Goal: Task Accomplishment & Management: Use online tool/utility

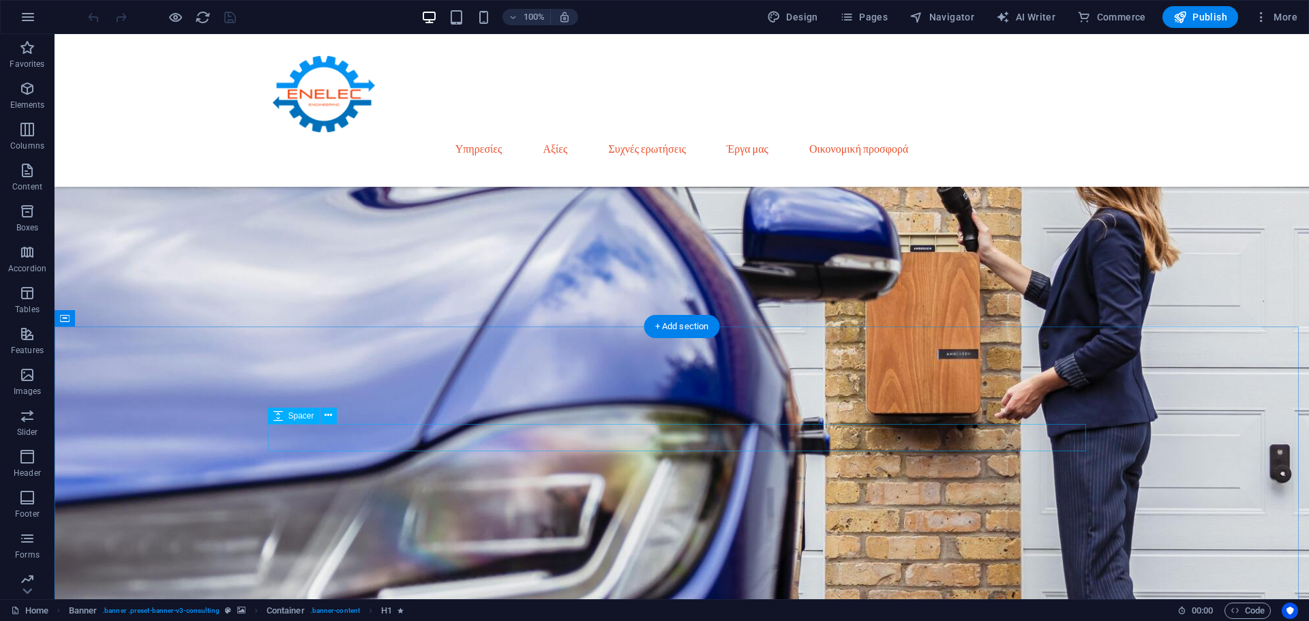
scroll to position [1023, 0]
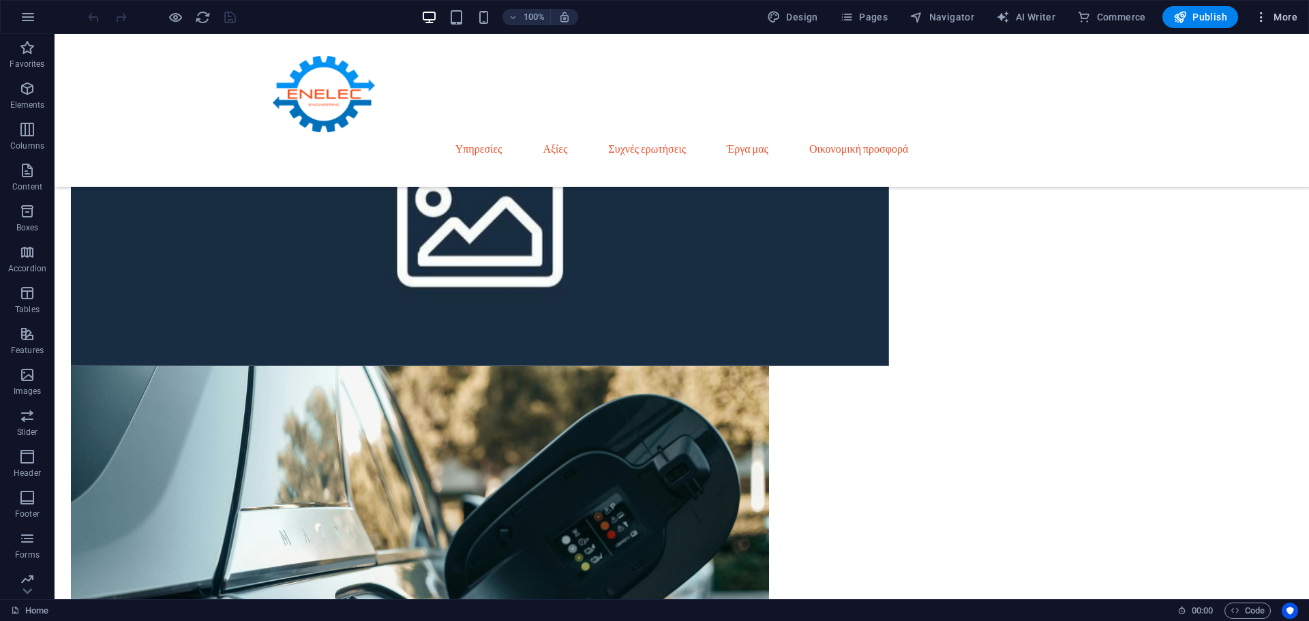
click at [1273, 13] on span "More" at bounding box center [1276, 17] width 43 height 14
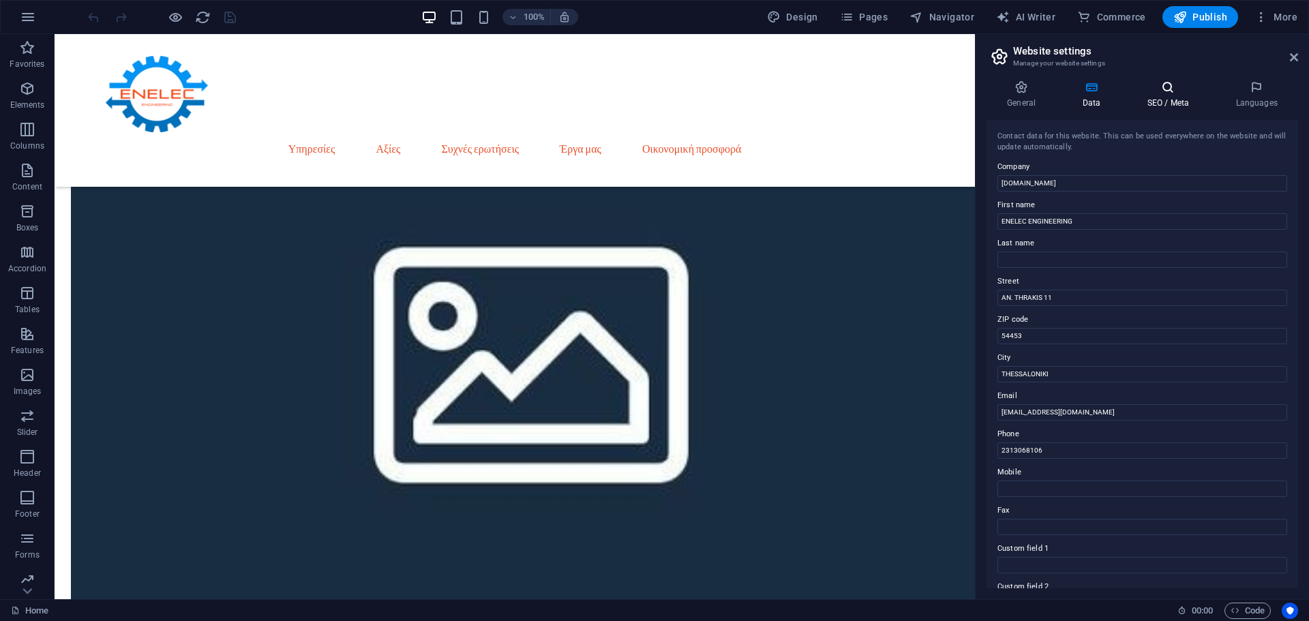
click at [1167, 107] on h4 "SEO / Meta" at bounding box center [1170, 94] width 89 height 29
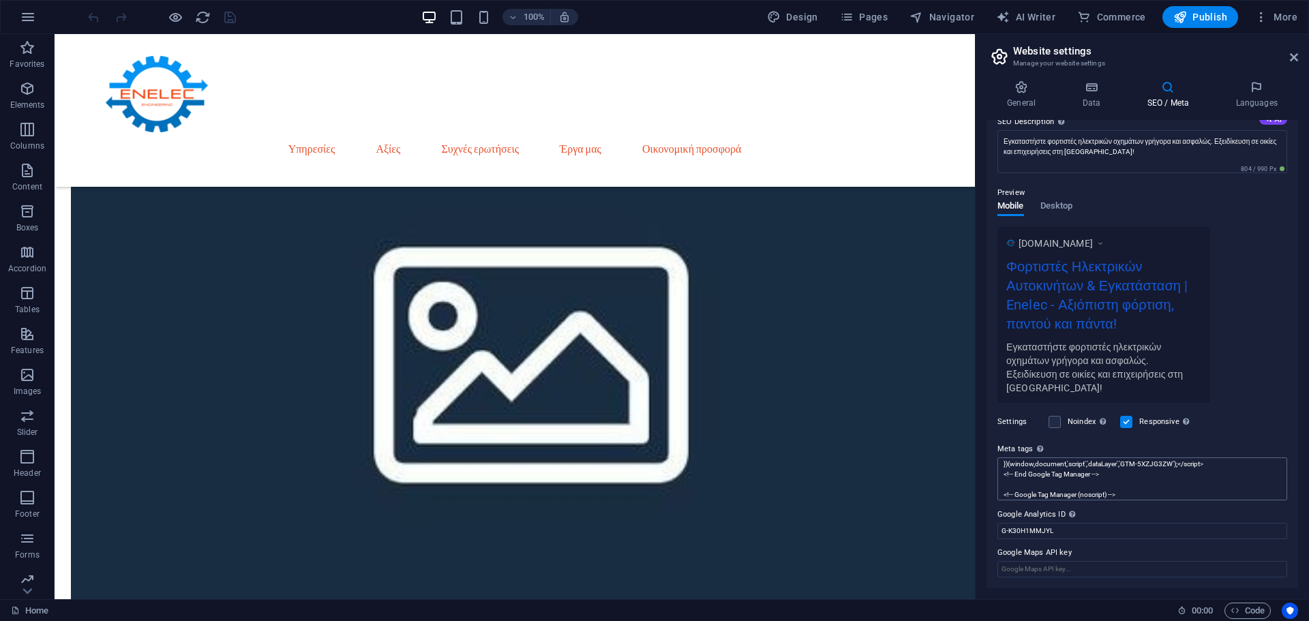
scroll to position [34, 0]
click at [1101, 488] on textarea "<!-- Google Tag Manager --> <script>(function(w,d,s,l,i){w[l]=w[l]||[];w[l].pus…" at bounding box center [1143, 479] width 290 height 43
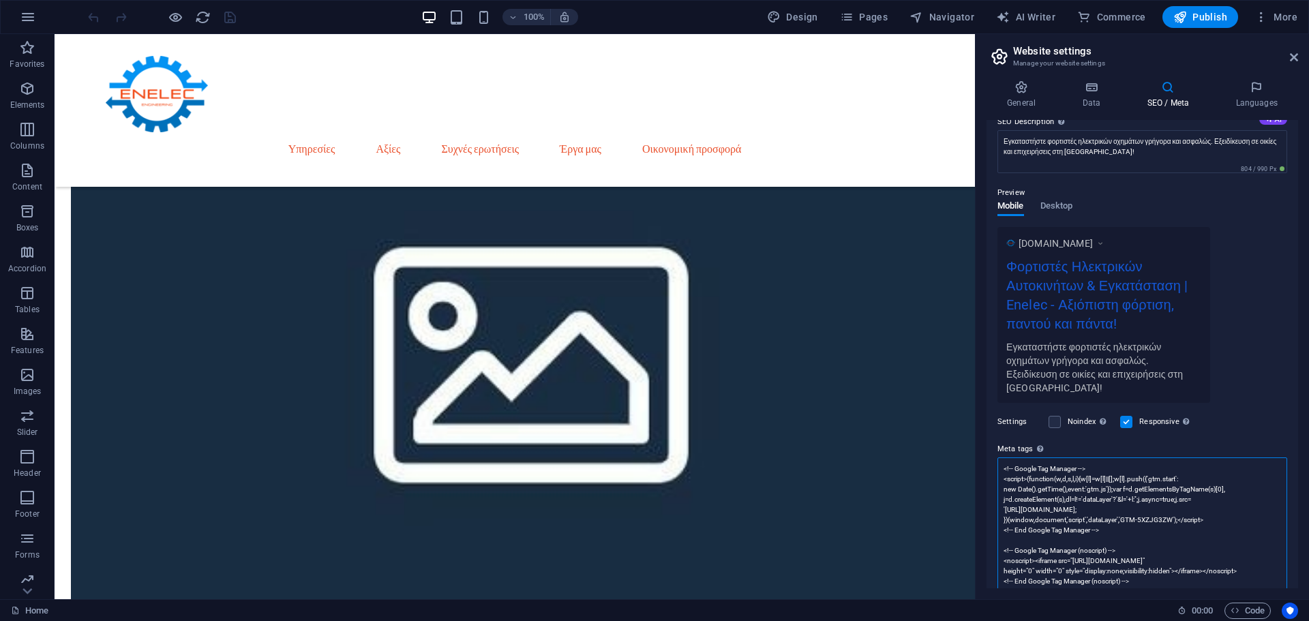
scroll to position [254, 0]
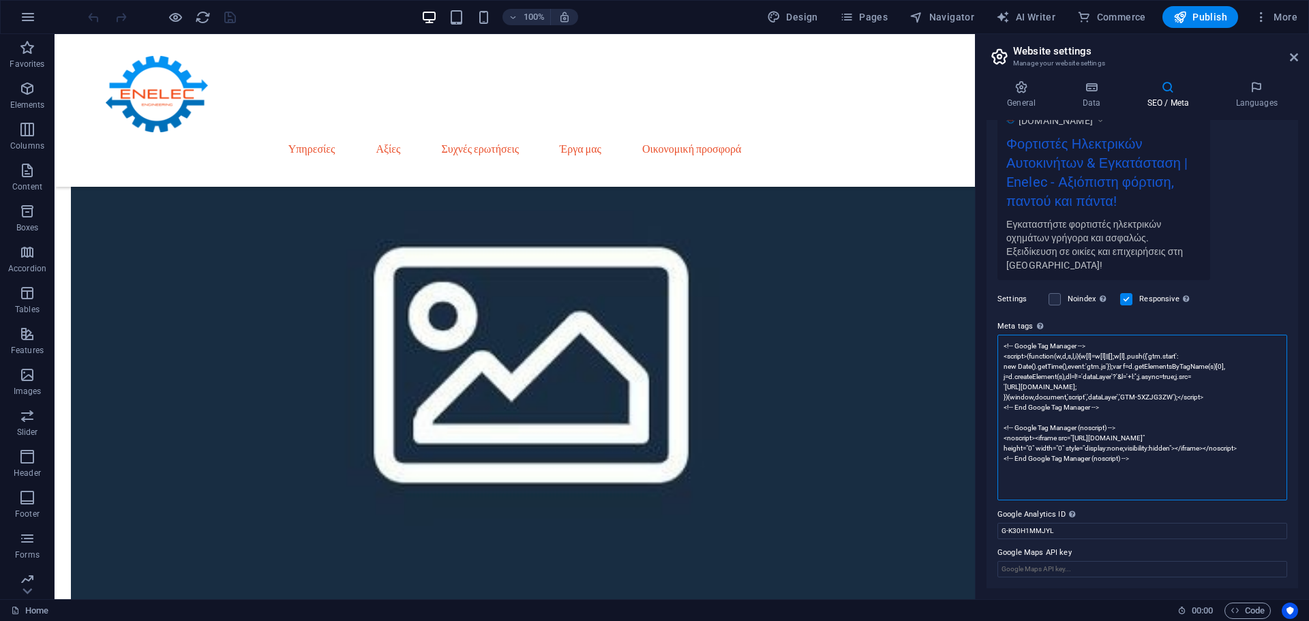
click at [1144, 462] on textarea "<!-- Google Tag Manager --> <script>(function(w,d,s,l,i){w[l]=w[l]||[];w[l].pus…" at bounding box center [1143, 418] width 290 height 166
paste textarea "<!-- Google tag (gtag.js) --> <script async src="[URL][DOMAIN_NAME]"></script> …"
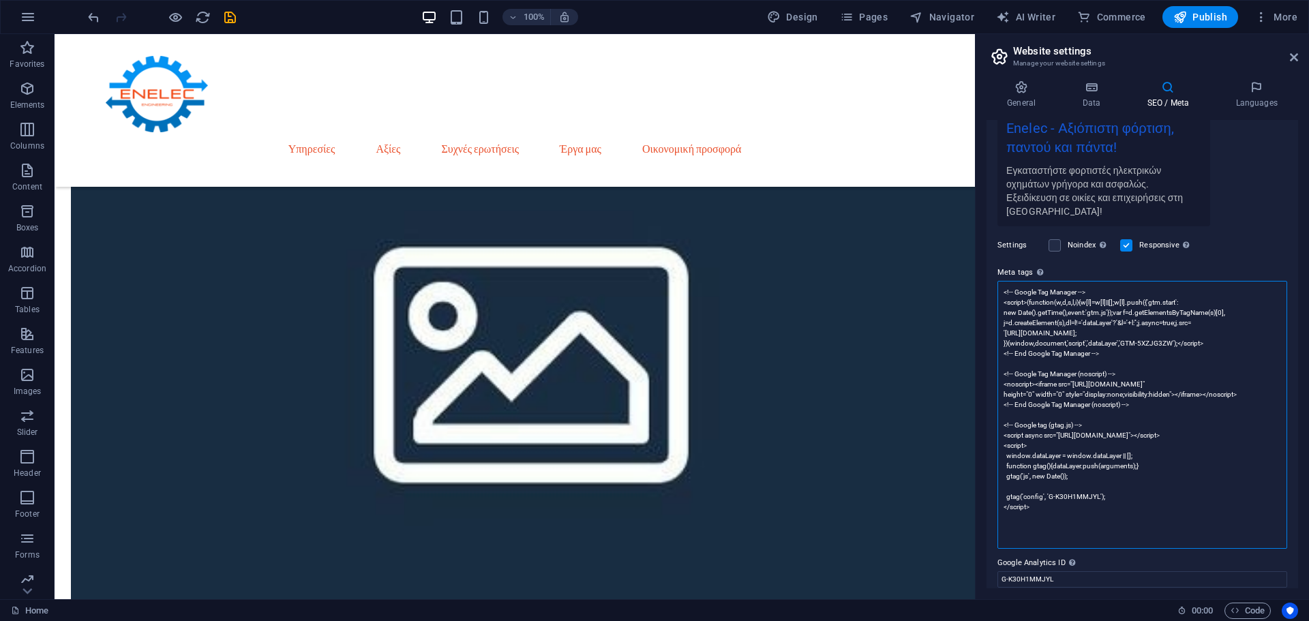
scroll to position [288, 0]
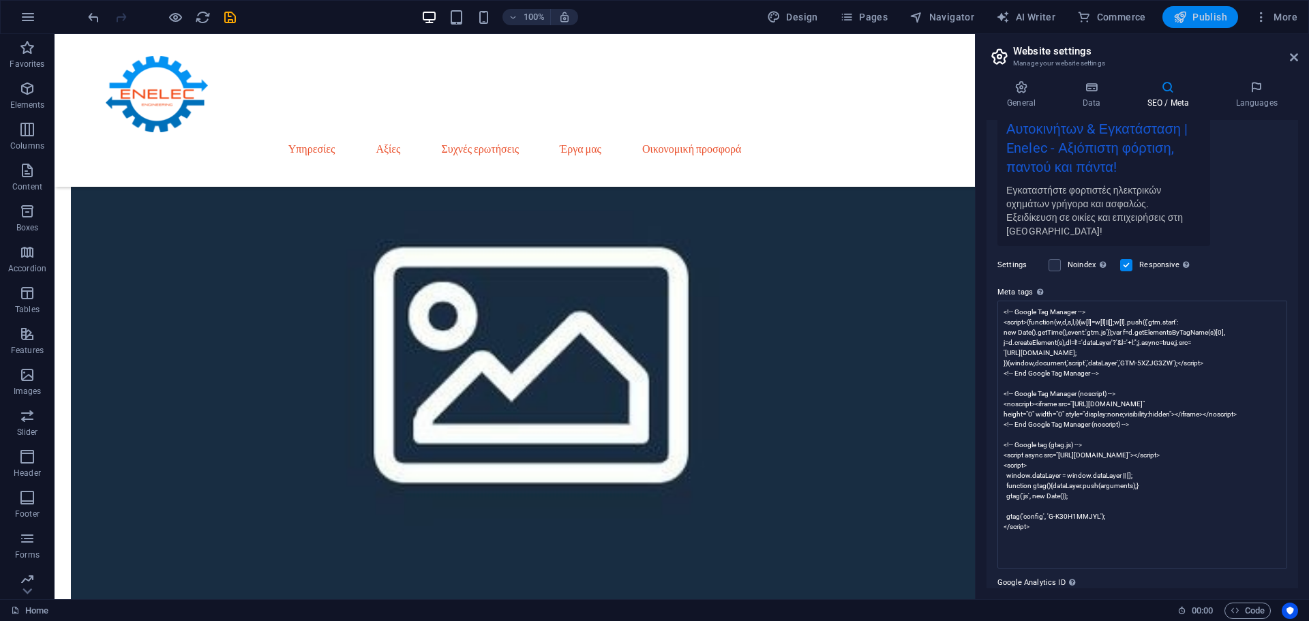
type textarea "<!-- Google Tag Manager --> <script>(function(w,d,s,l,i){w[l]=w[l]||[];w[l].pus…"
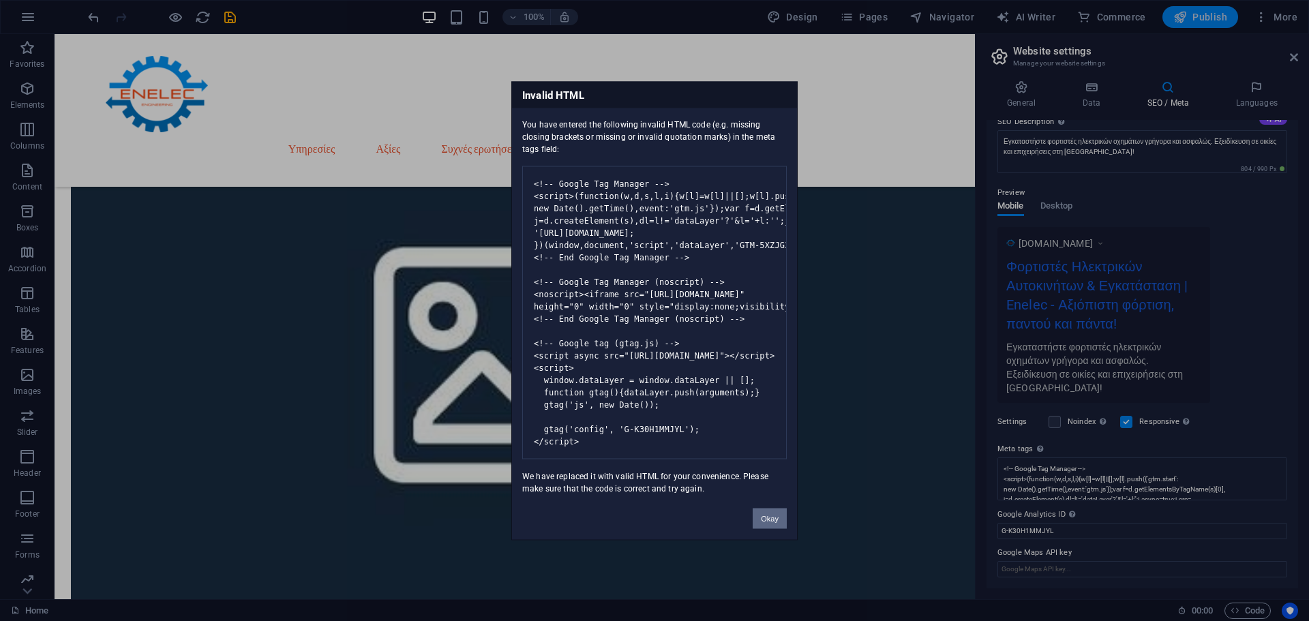
click at [1207, 16] on body "[DOMAIN_NAME] Home Favorites Elements Columns Content Boxes Accordion Tables Fe…" at bounding box center [654, 310] width 1309 height 621
click at [603, 436] on pre "<!-- Google Tag Manager --> <script>(function(w,d,s,l,i){w[l]=w[l]||[];w[l].pus…" at bounding box center [654, 312] width 265 height 293
click at [691, 429] on pre "<!-- Google Tag Manager --> <script>(function(w,d,s,l,i){w[l]=w[l]||[];w[l].pus…" at bounding box center [654, 312] width 265 height 293
click at [711, 93] on h3 "Invalid HTML" at bounding box center [654, 95] width 285 height 26
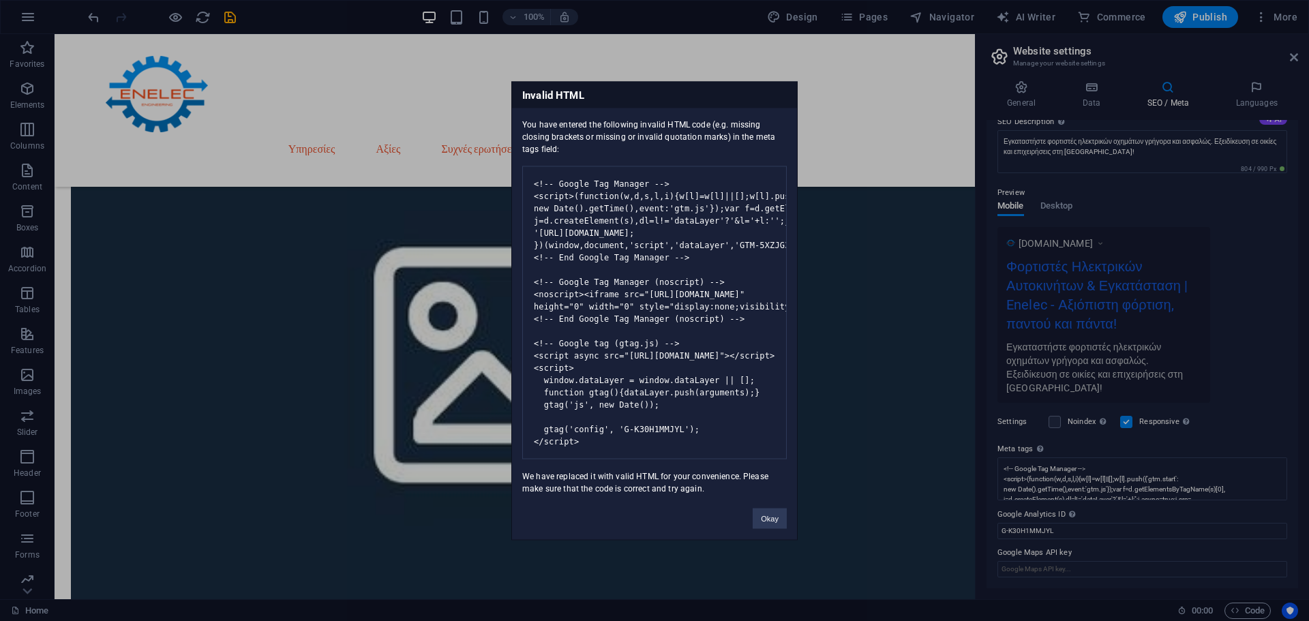
click at [818, 108] on div "Invalid HTML You have entered the following invalid HTML code (e.g. missing clo…" at bounding box center [654, 310] width 1309 height 621
click at [761, 523] on button "Okay" at bounding box center [770, 518] width 34 height 20
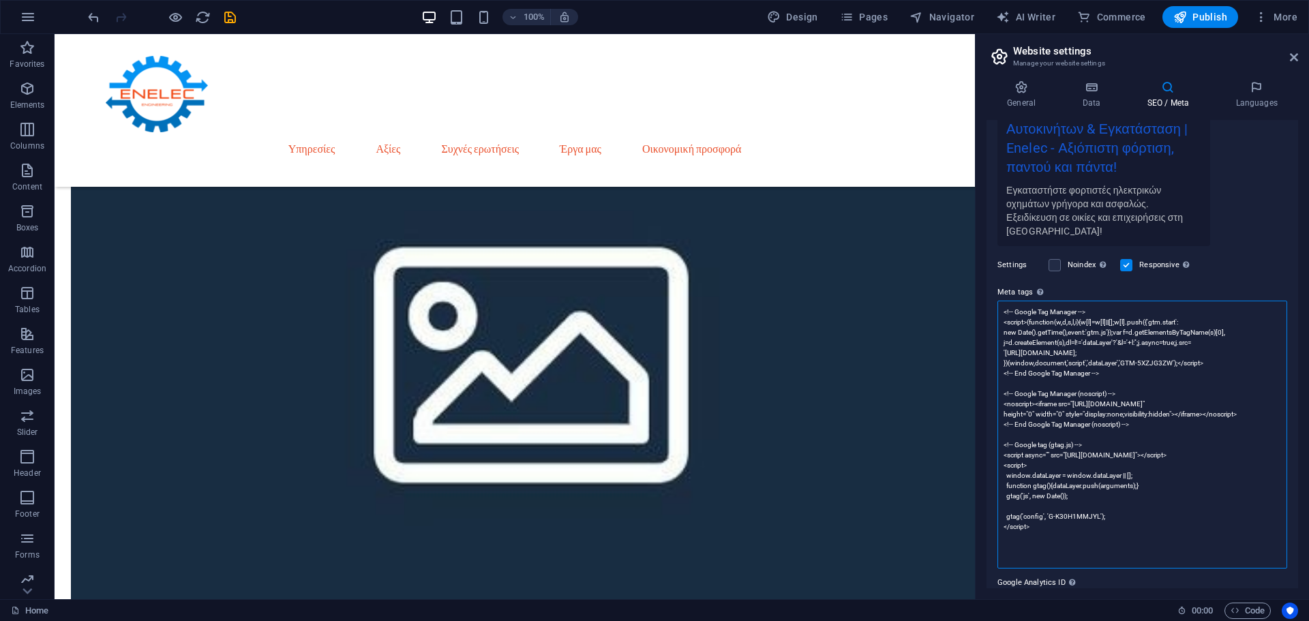
click at [1066, 544] on textarea "<!-- Google Tag Manager --> <script>(function(w,d,s,l,i){w[l]=w[l]||[];w[l].pus…" at bounding box center [1143, 435] width 290 height 268
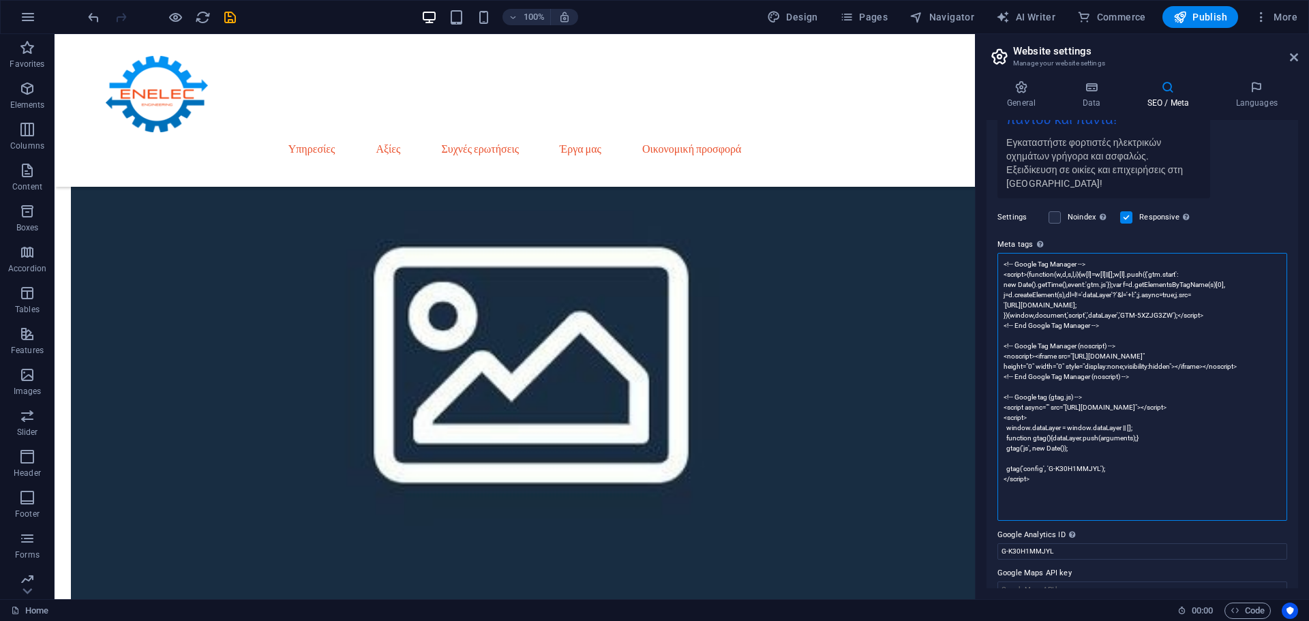
scroll to position [357, 0]
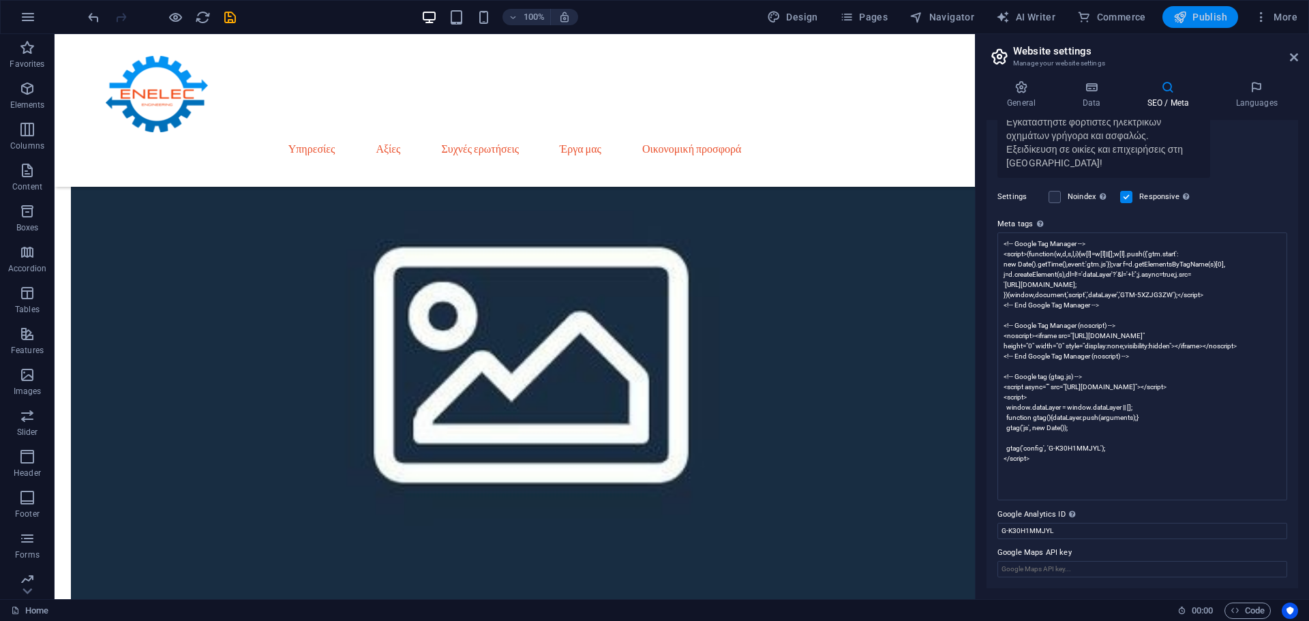
click at [1198, 18] on span "Publish" at bounding box center [1201, 17] width 54 height 14
